Goal: Task Accomplishment & Management: Manage account settings

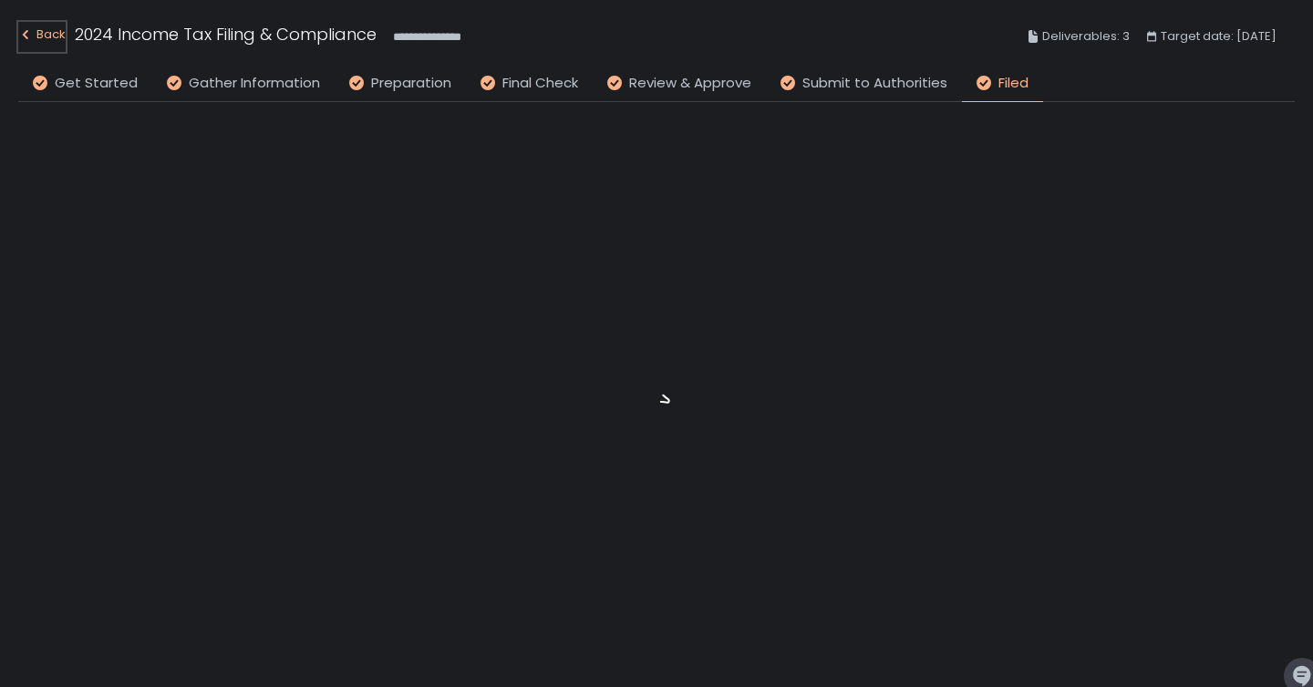
click at [63, 39] on div "Back" at bounding box center [41, 35] width 47 height 22
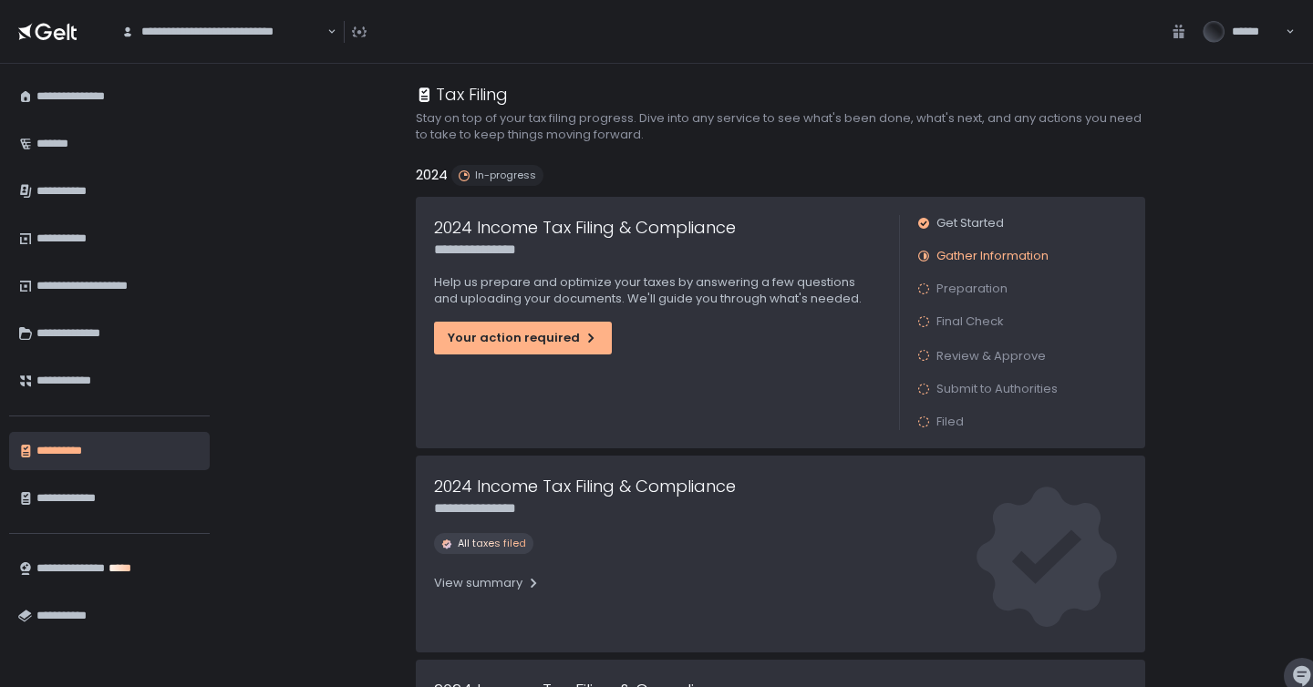
click at [1278, 35] on span "******" at bounding box center [1256, 32] width 48 height 16
click at [1264, 84] on div "**********" at bounding box center [1232, 75] width 116 height 35
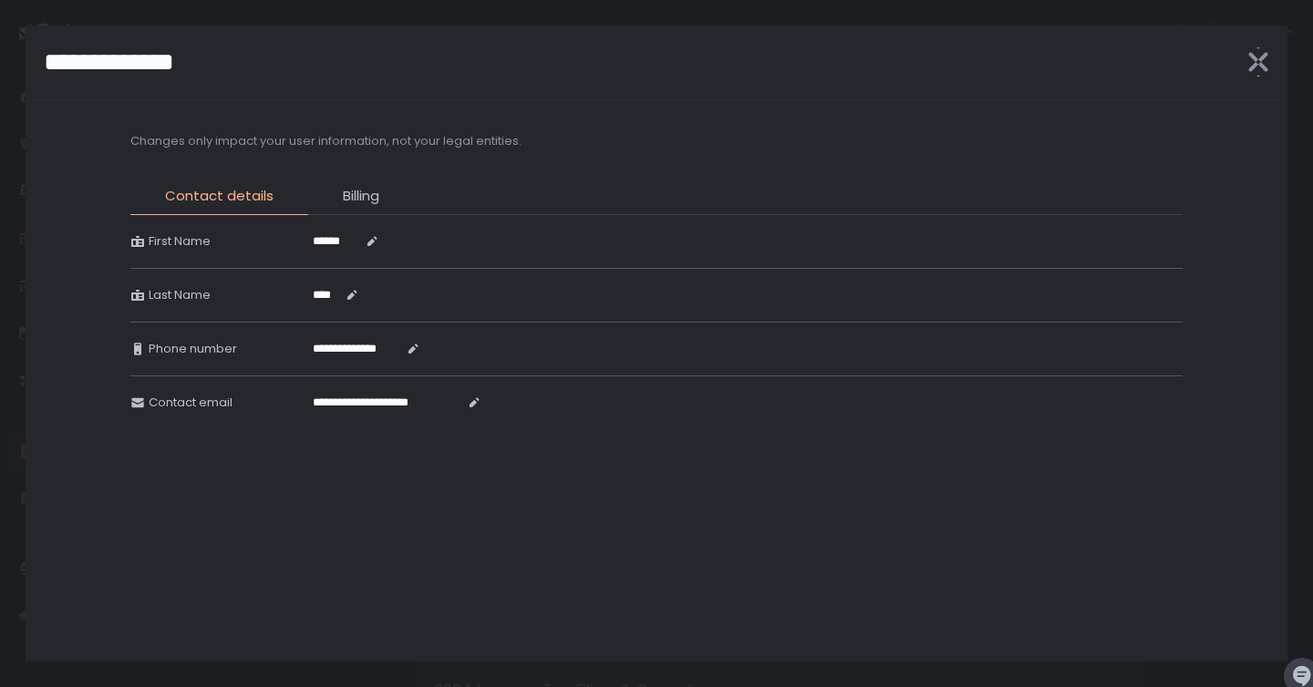
click at [345, 208] on li "Billing" at bounding box center [361, 200] width 106 height 29
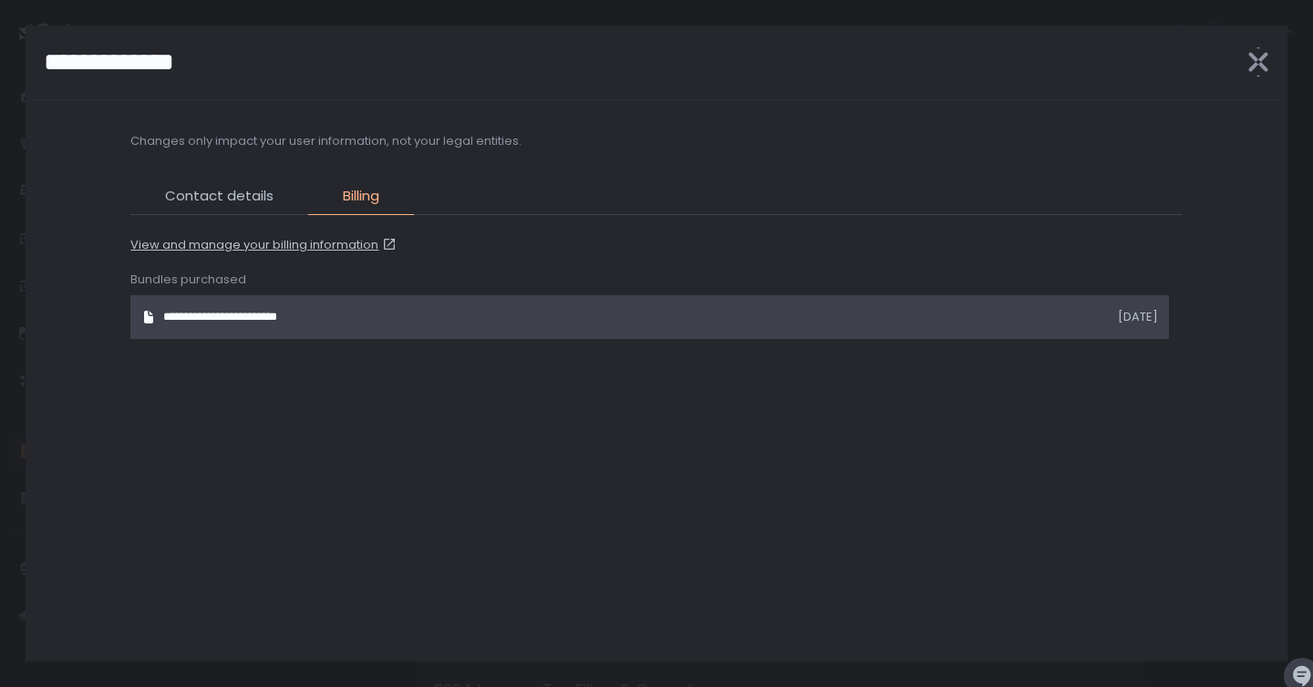
click at [311, 323] on span "**********" at bounding box center [245, 317] width 164 height 16
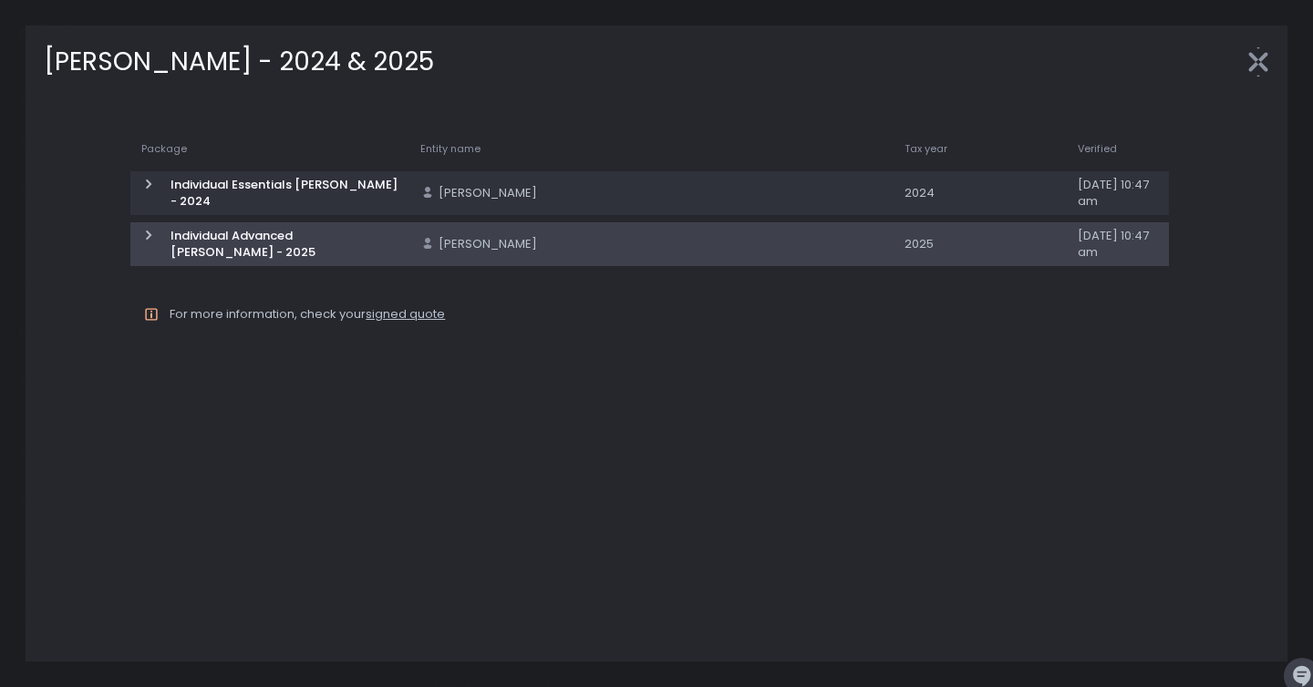
click at [386, 256] on span "Individual Advanced [PERSON_NAME] - 2025" at bounding box center [283, 244] width 227 height 33
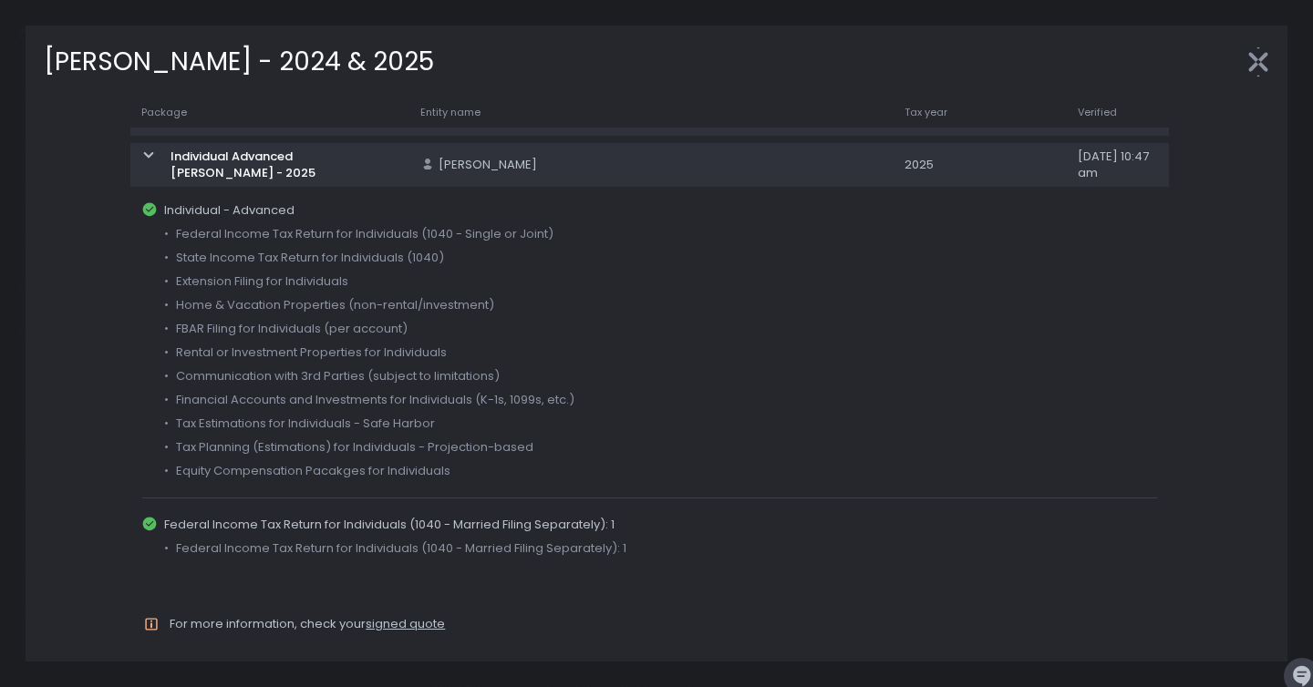
scroll to position [54, 0]
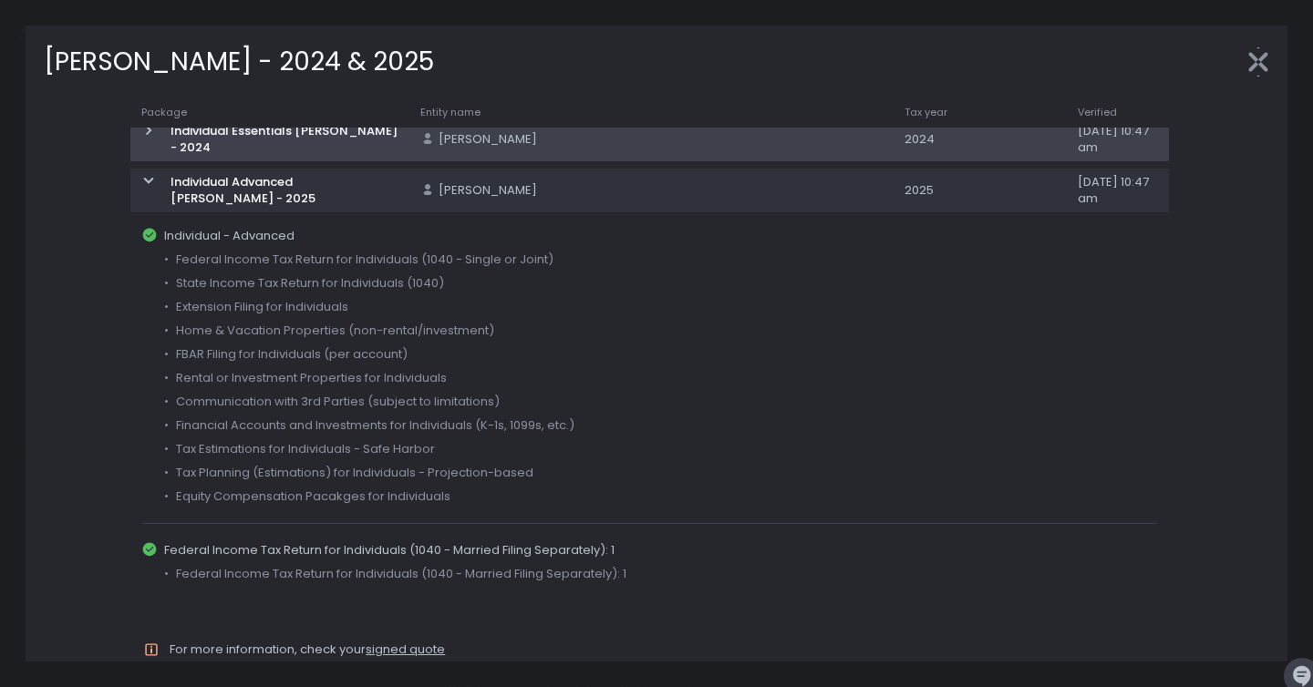
click at [303, 158] on td "Individual Essentials [PERSON_NAME] - 2024" at bounding box center [269, 140] width 278 height 44
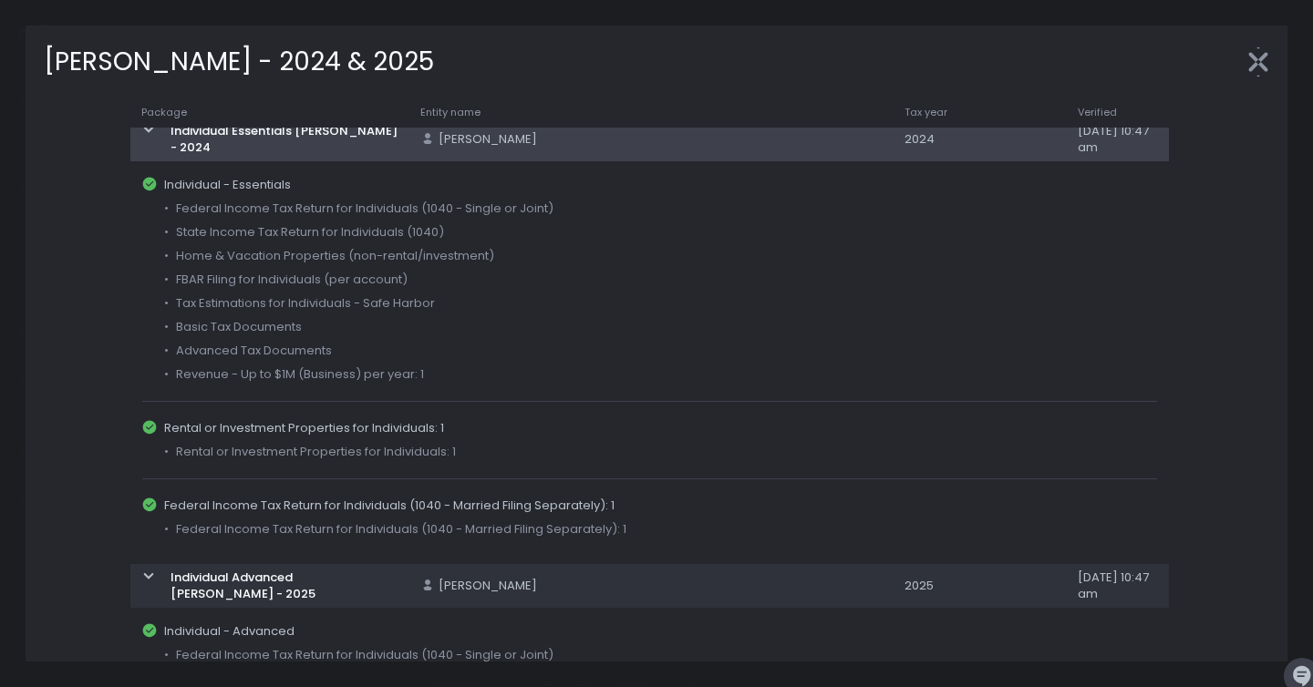
click at [303, 158] on td "Individual Essentials [PERSON_NAME] - 2024" at bounding box center [269, 140] width 278 height 44
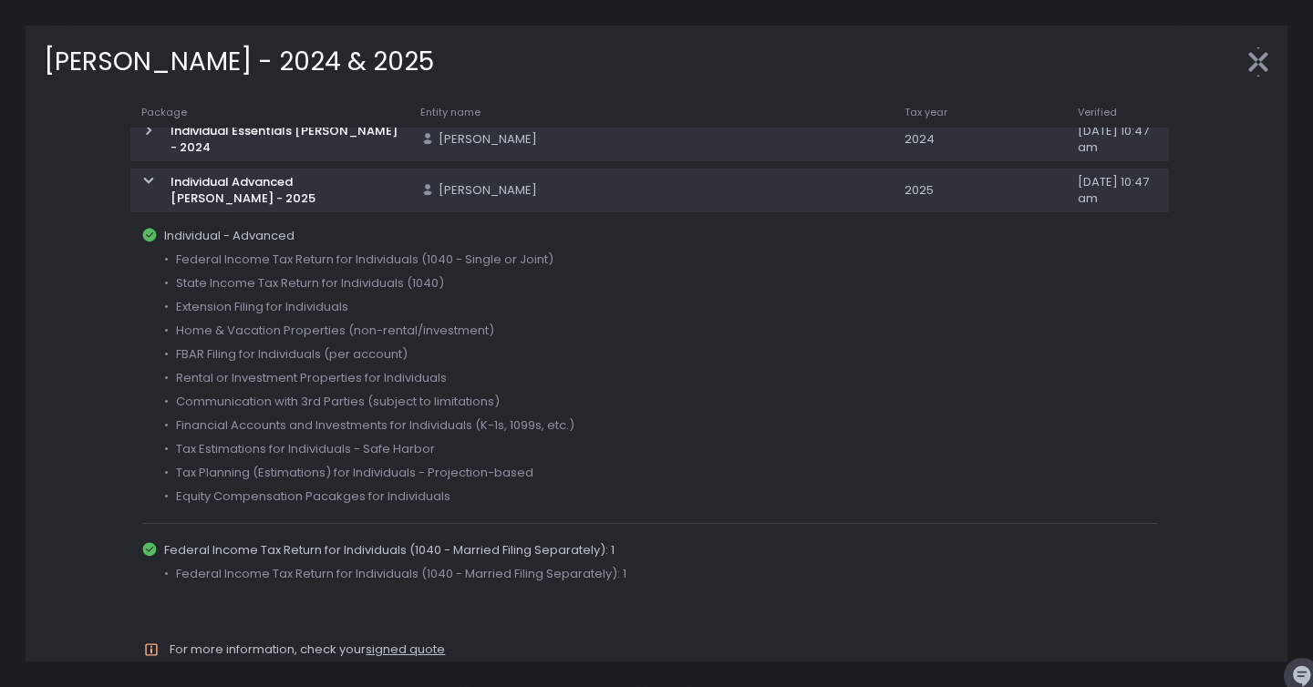
scroll to position [79, 0]
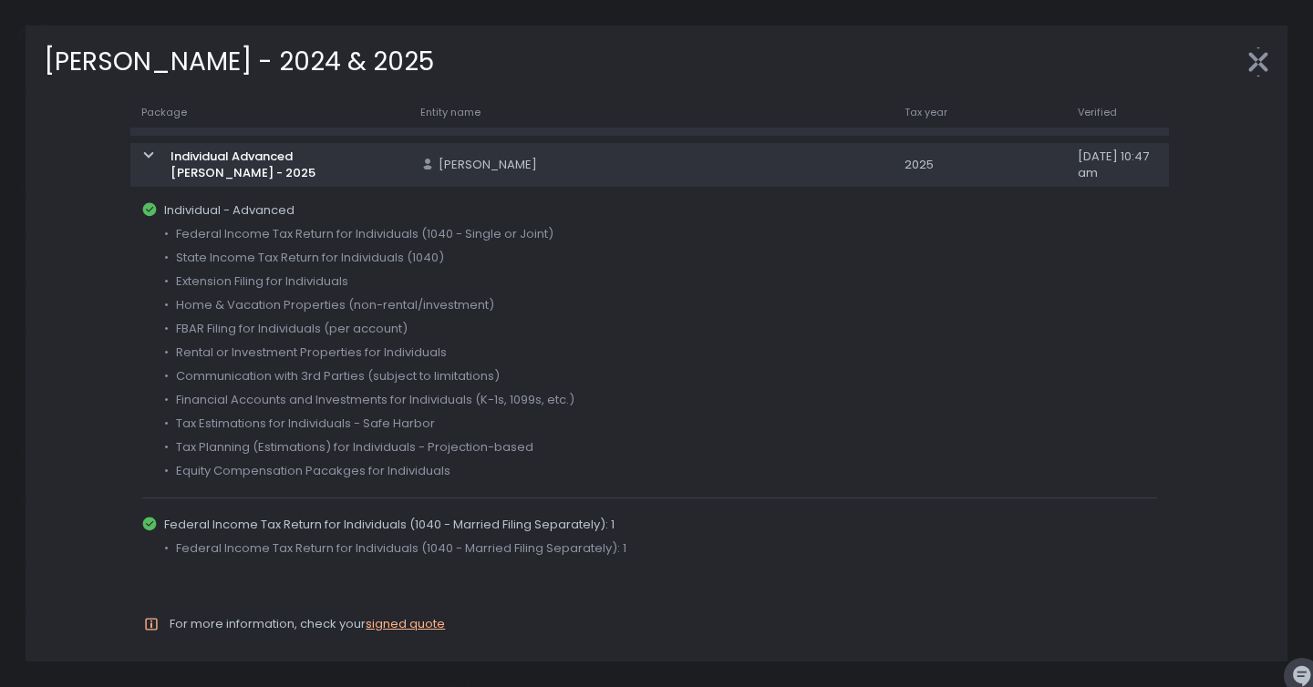
click at [406, 622] on link "signed quote" at bounding box center [405, 623] width 79 height 17
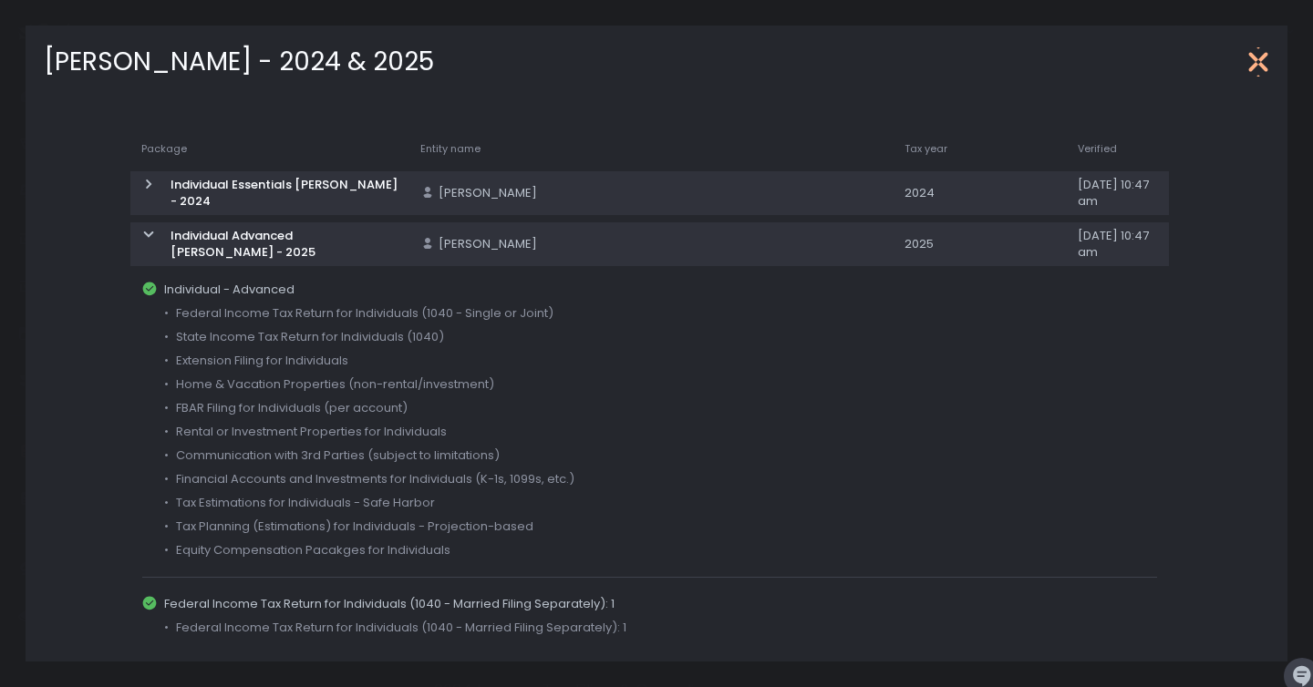
click at [1263, 64] on icon "button" at bounding box center [1257, 61] width 29 height 29
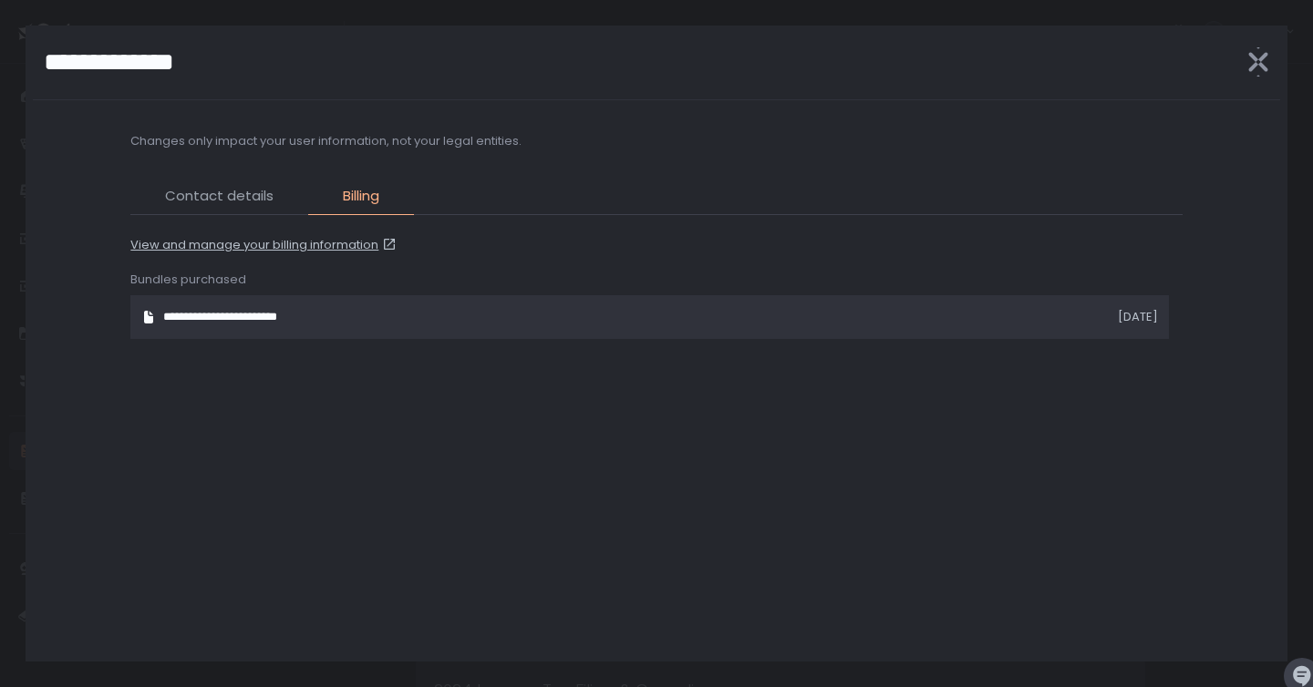
click at [270, 201] on span "Contact details" at bounding box center [219, 196] width 108 height 21
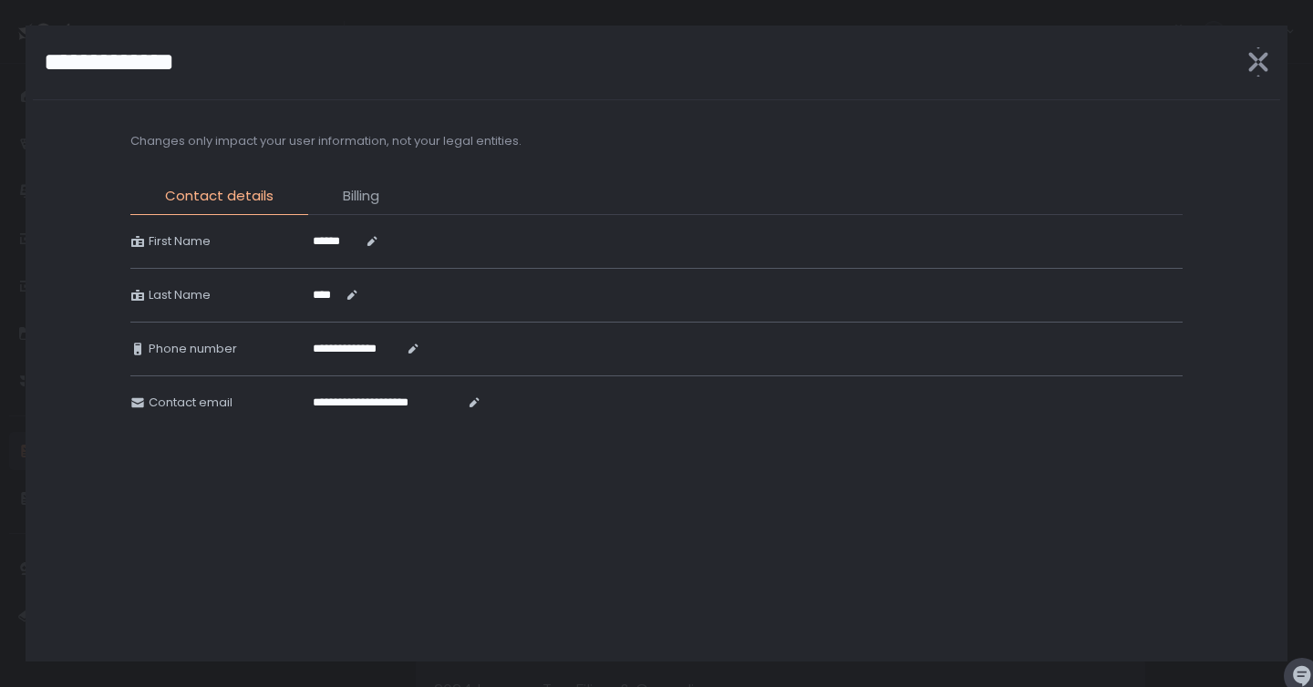
click at [362, 198] on span "Billing" at bounding box center [361, 196] width 36 height 21
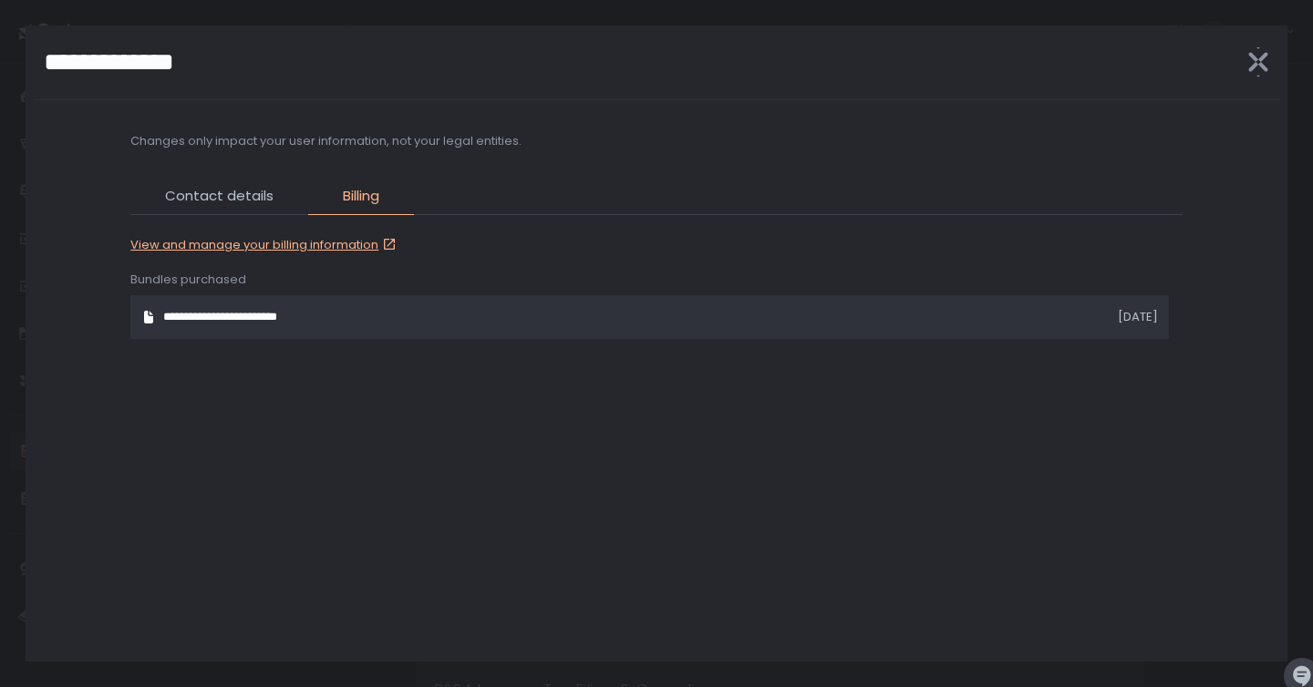
click at [263, 246] on link "View and manage your billing information" at bounding box center [265, 245] width 270 height 16
click at [1254, 71] on icon "button" at bounding box center [1257, 61] width 29 height 29
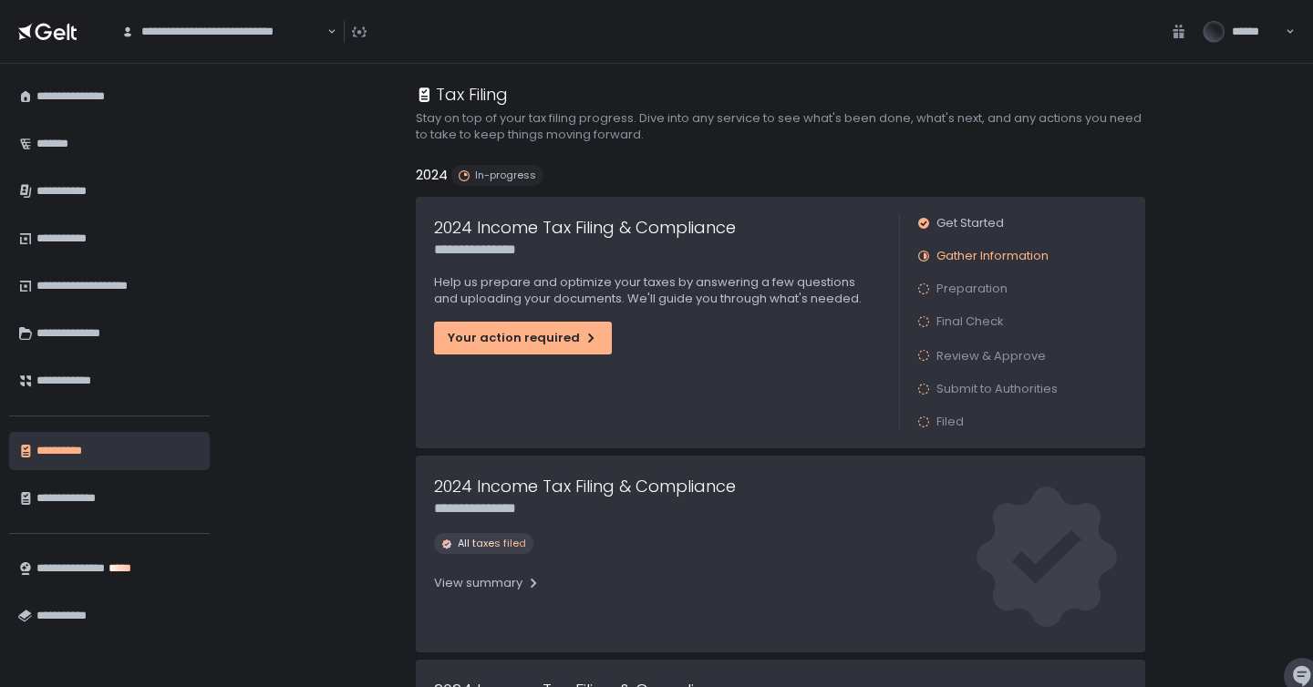
click at [926, 124] on h2 "Stay on top of your tax filing progress. Dive into any service to see what's be…" at bounding box center [780, 126] width 729 height 33
click at [857, 139] on h2 "Stay on top of your tax filing progress. Dive into any service to see what's be…" at bounding box center [780, 126] width 729 height 33
